Goal: Task Accomplishment & Management: Manage account settings

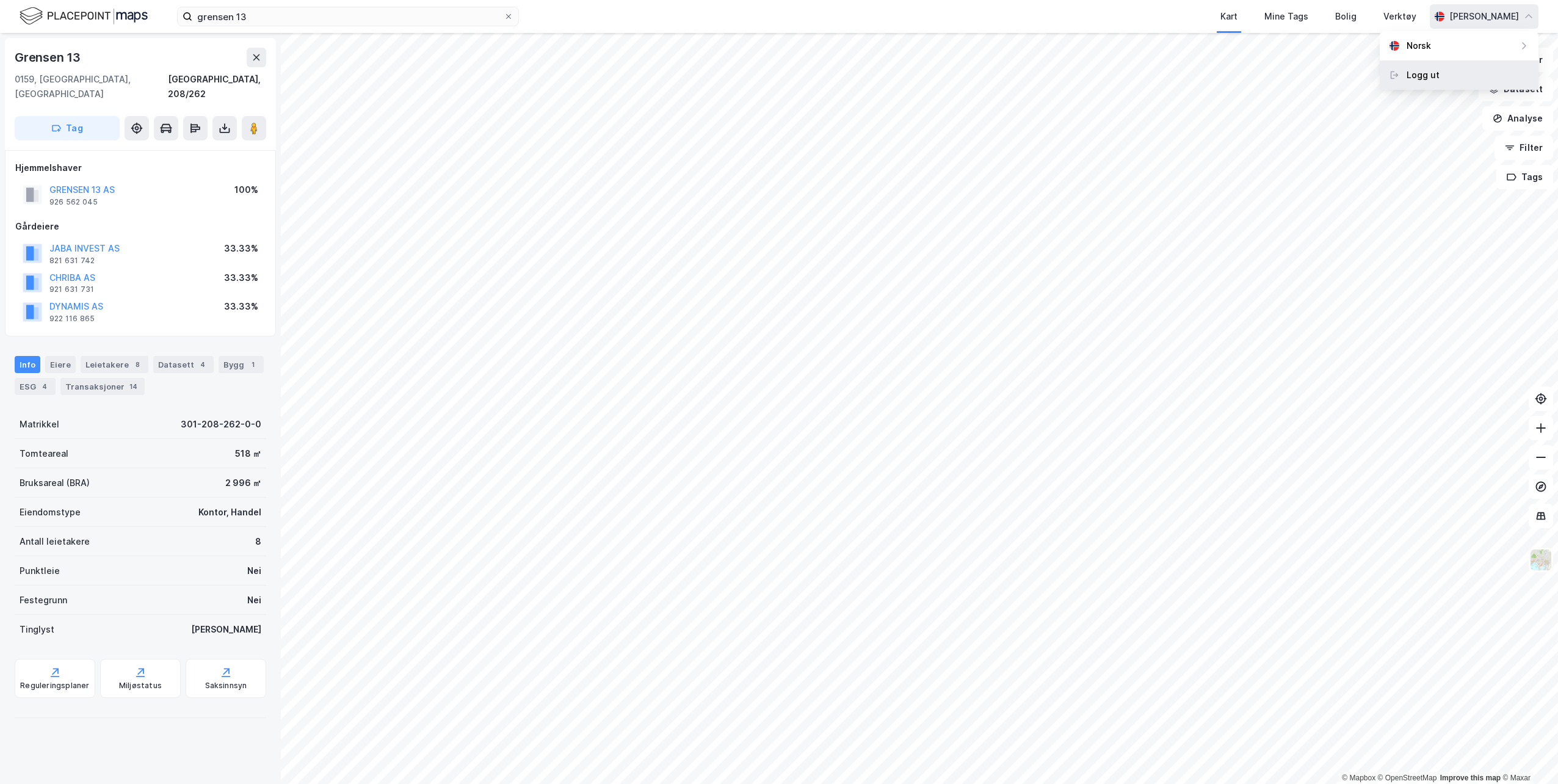
click at [1425, 78] on div "Logg ut" at bounding box center [1423, 75] width 33 height 14
